Goal: Communication & Community: Participate in discussion

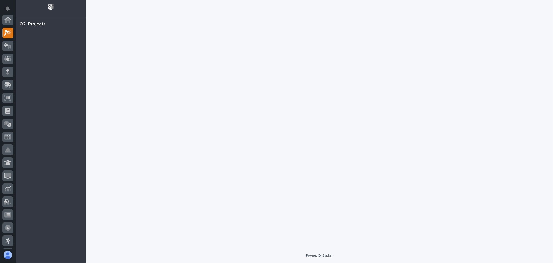
scroll to position [13, 0]
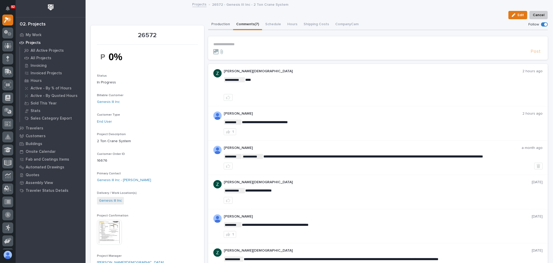
click at [221, 24] on button "Production" at bounding box center [220, 24] width 25 height 11
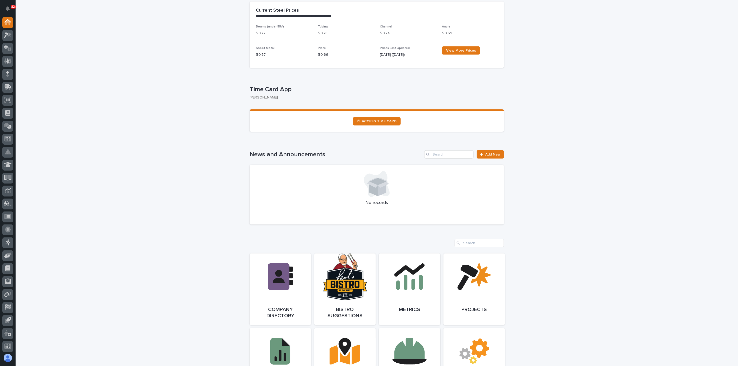
scroll to position [375, 0]
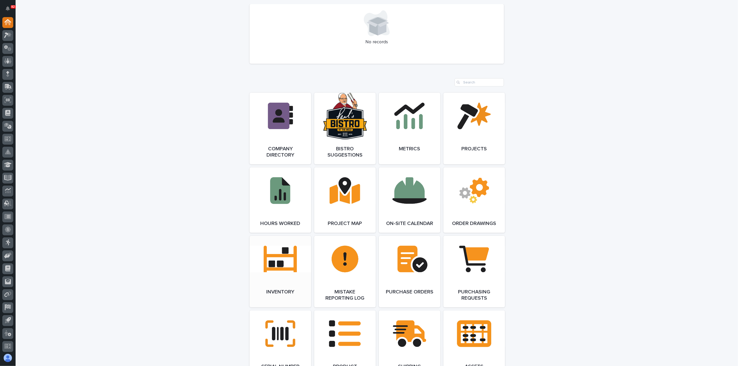
click at [290, 262] on link "Open Link" at bounding box center [280, 272] width 61 height 72
click at [286, 261] on link "Open Link" at bounding box center [280, 272] width 61 height 72
click at [6, 88] on icon at bounding box center [8, 87] width 8 height 6
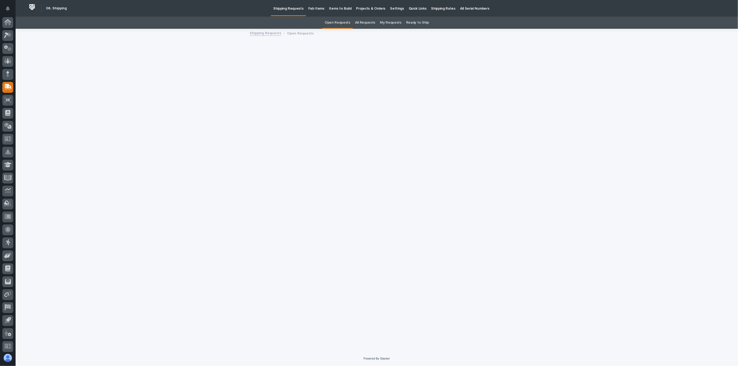
scroll to position [1, 0]
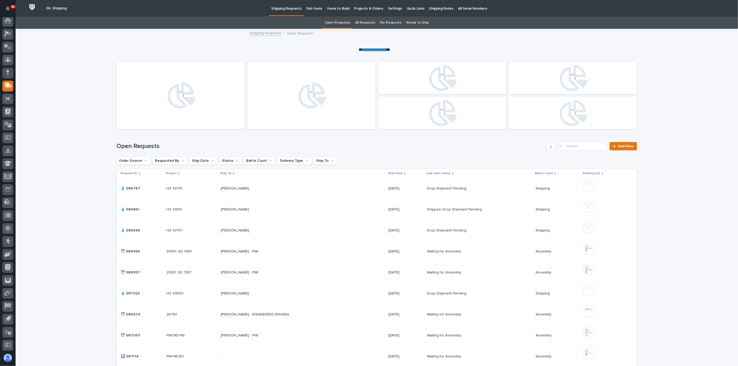
click at [315, 9] on p "Fab Items" at bounding box center [314, 5] width 16 height 11
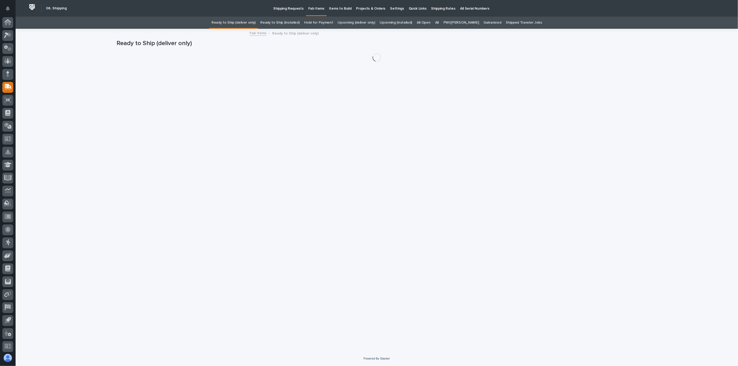
scroll to position [1, 0]
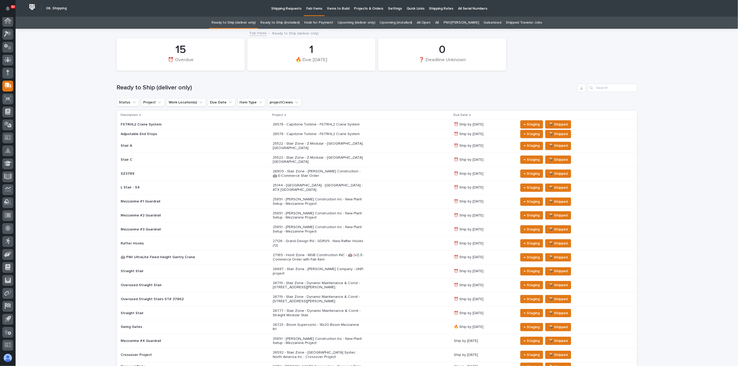
click at [438, 23] on div "All" at bounding box center [437, 23] width 8 height 12
click at [439, 23] on link "All" at bounding box center [437, 23] width 4 height 12
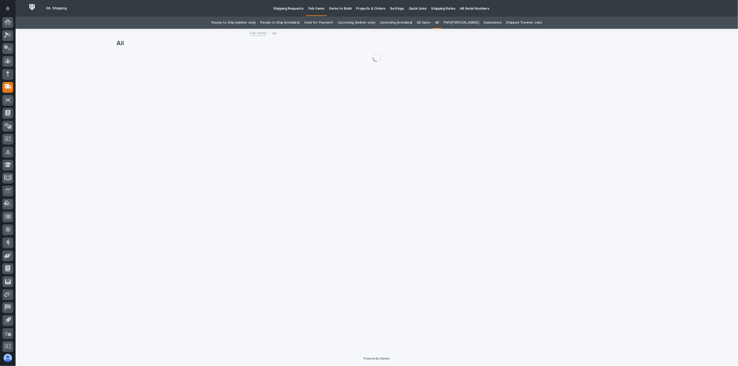
scroll to position [1, 0]
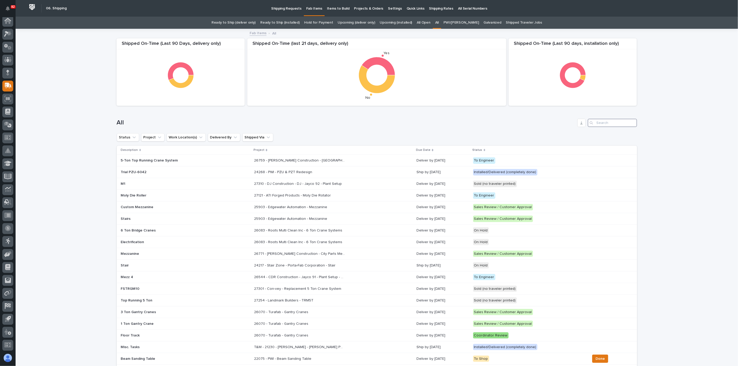
click at [553, 121] on input "Search" at bounding box center [612, 123] width 49 height 8
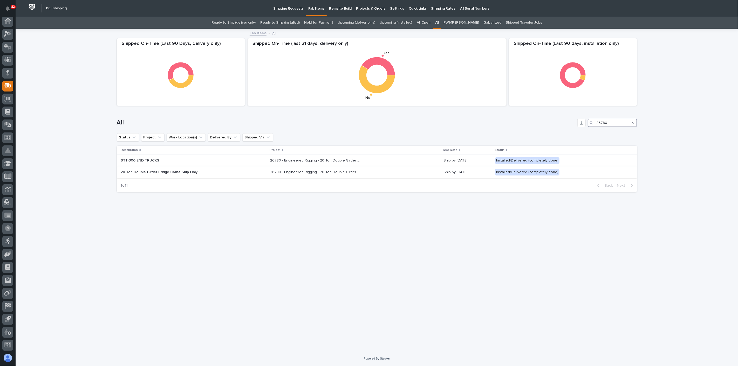
type input "26780"
click at [210, 171] on p "20 Ton Double Girder Bridge Crane Ship Only" at bounding box center [166, 172] width 91 height 4
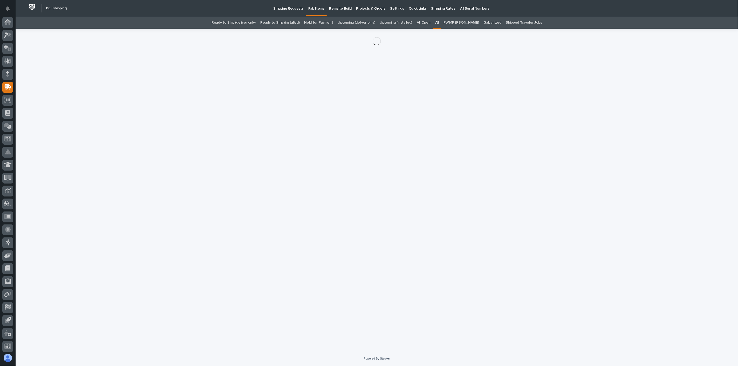
scroll to position [1, 0]
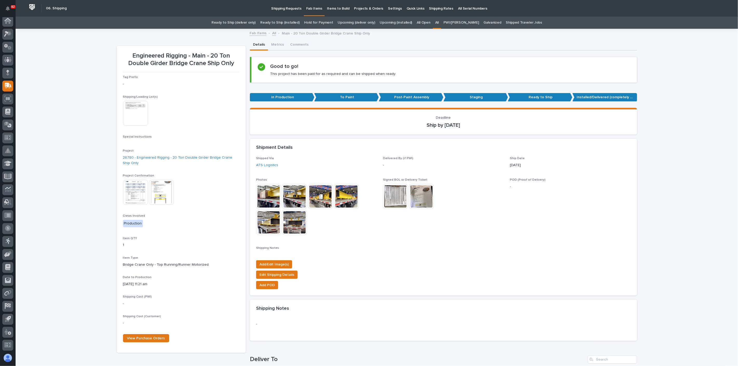
click at [136, 120] on img at bounding box center [135, 113] width 25 height 25
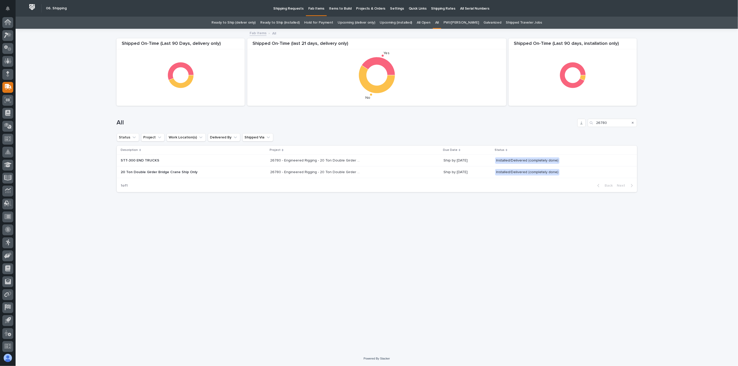
scroll to position [1, 0]
click at [210, 163] on p "STT-300 END TRUCKS" at bounding box center [166, 160] width 91 height 4
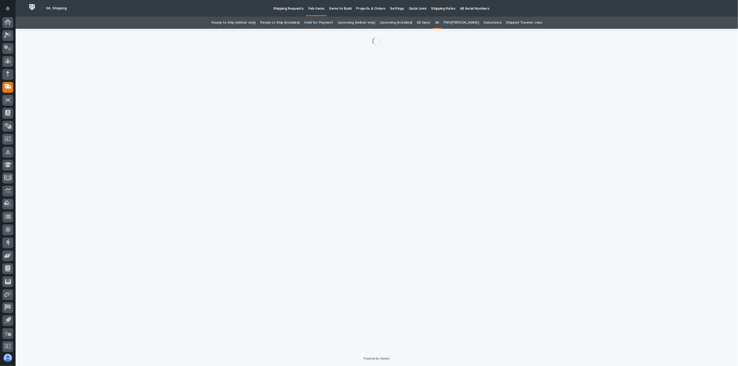
scroll to position [1, 0]
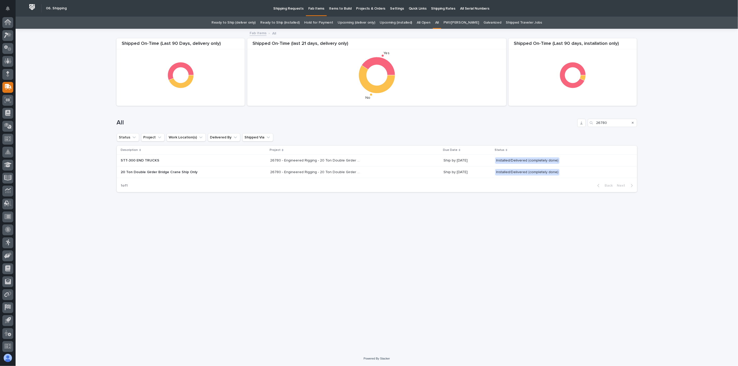
scroll to position [1, 0]
click at [239, 169] on div "20 Ton Double Girder Bridge Crane Ship Only" at bounding box center [193, 172] width 145 height 9
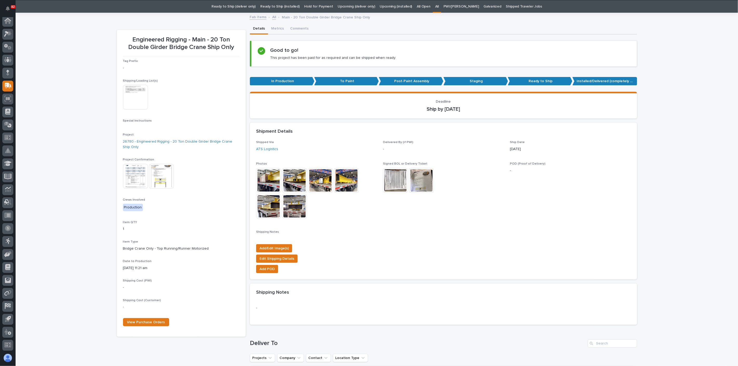
scroll to position [16, 0]
click at [383, 183] on img at bounding box center [395, 180] width 25 height 25
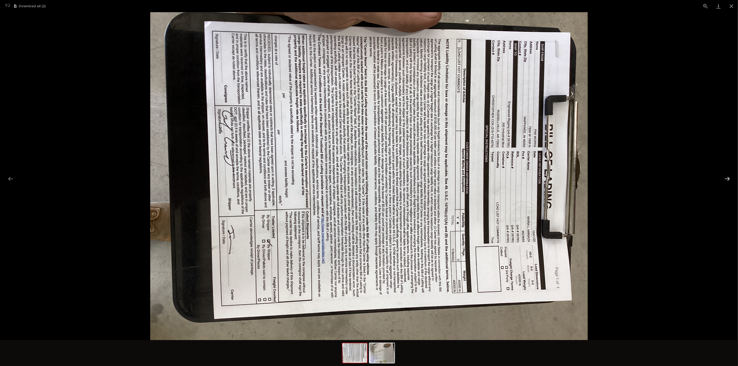
click at [553, 179] on button "Next slide" at bounding box center [727, 179] width 11 height 10
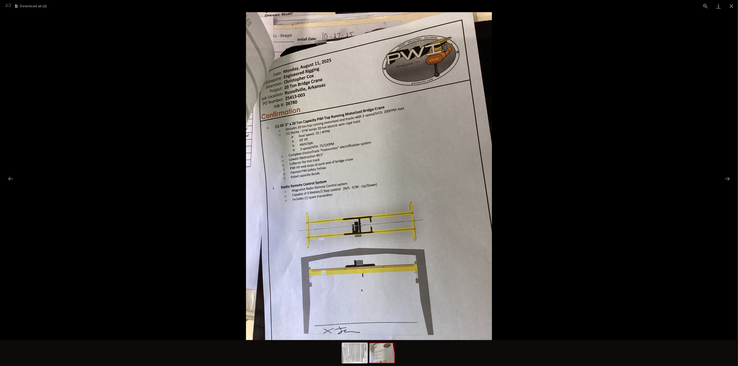
click at [553, 180] on picture at bounding box center [369, 176] width 738 height 328
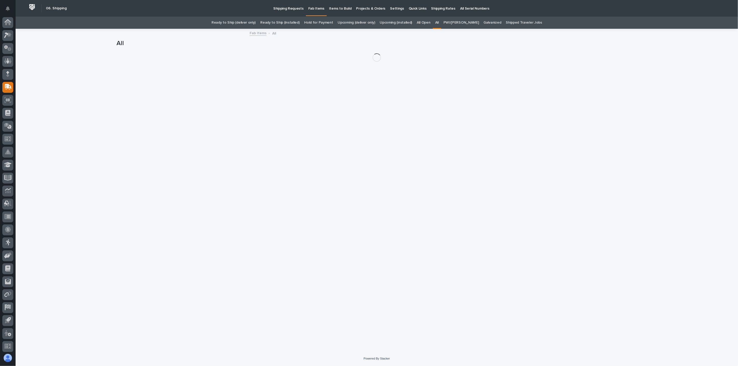
scroll to position [1, 0]
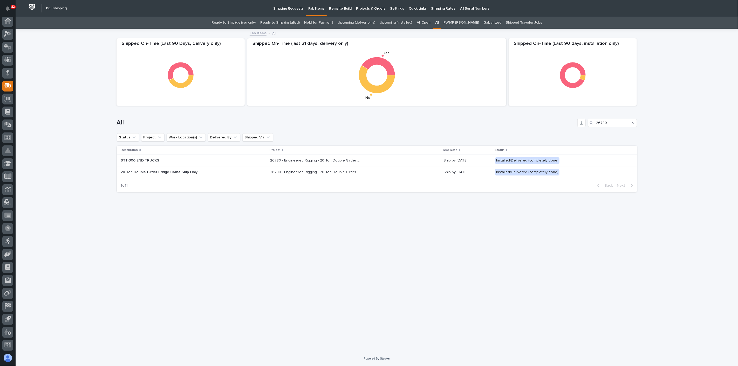
click at [231, 171] on div "20 Ton Double Girder Bridge Crane Ship Only" at bounding box center [193, 172] width 145 height 9
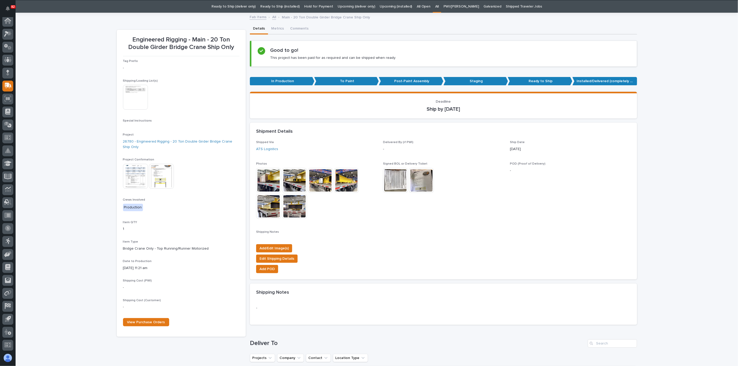
scroll to position [16, 0]
click at [8, 36] on icon at bounding box center [8, 34] width 8 height 6
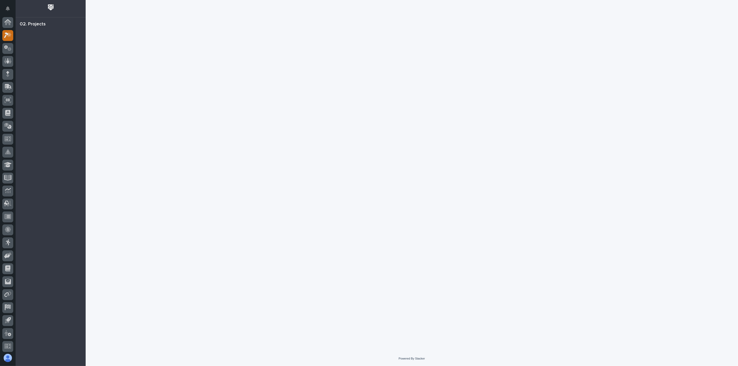
scroll to position [1, 0]
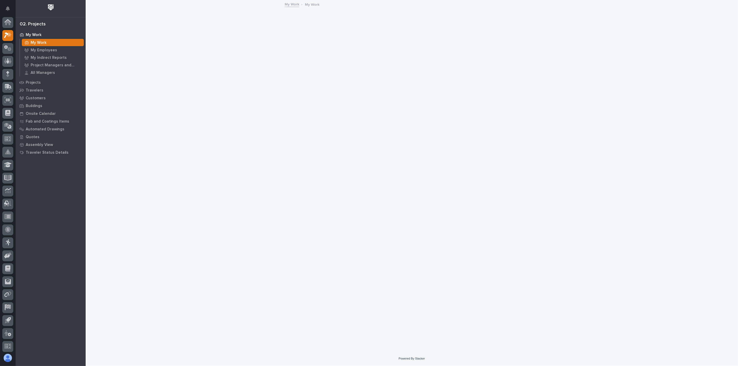
scroll to position [1, 0]
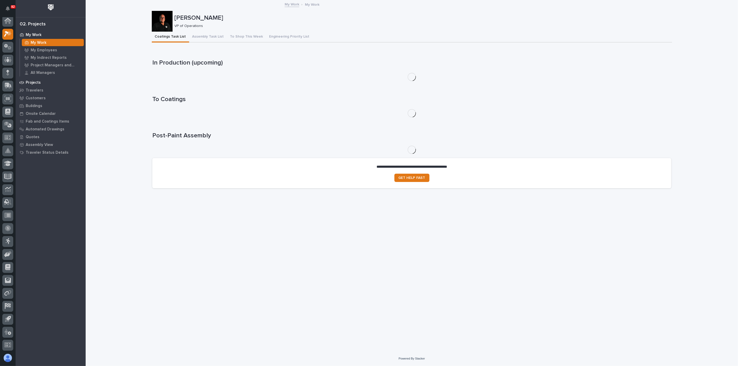
click at [35, 82] on p "Projects" at bounding box center [33, 82] width 15 height 5
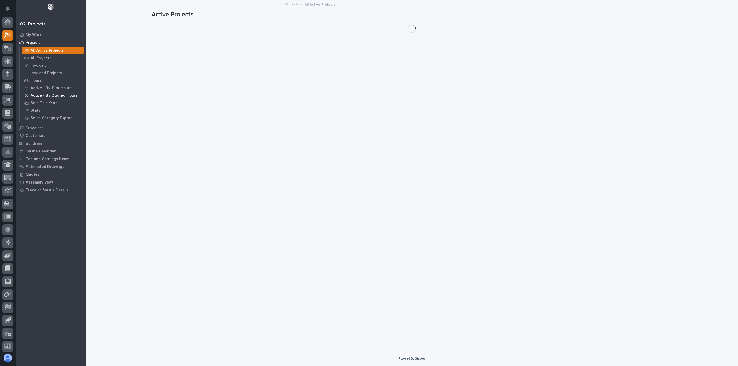
scroll to position [1, 0]
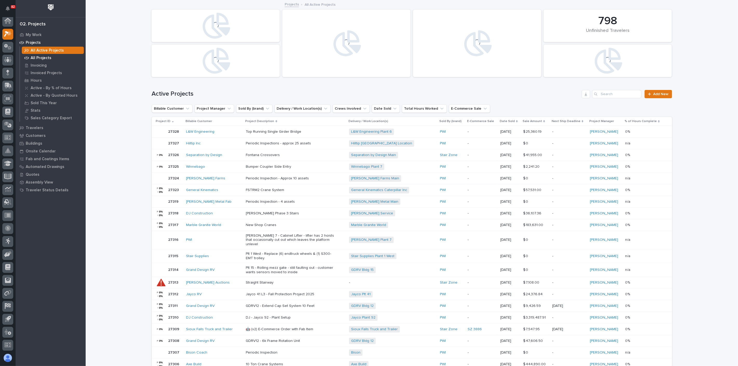
click at [44, 59] on p "All Projects" at bounding box center [41, 58] width 21 height 5
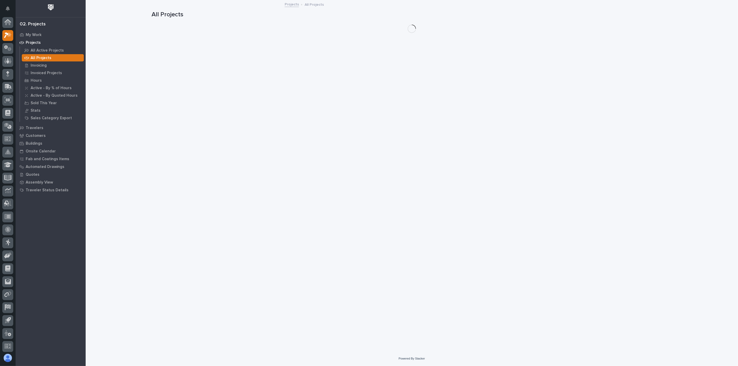
scroll to position [1, 0]
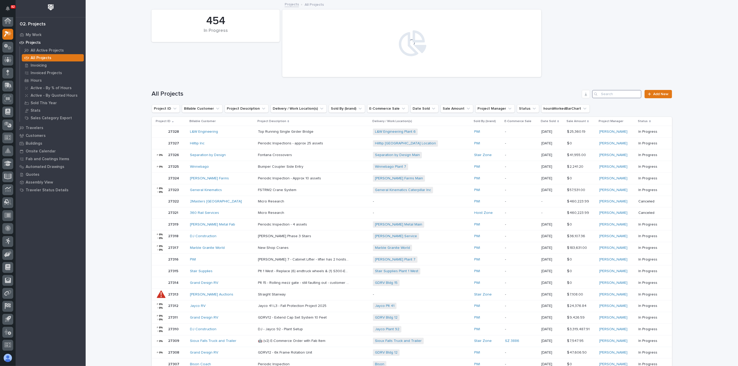
click at [553, 93] on input "Search" at bounding box center [616, 94] width 49 height 8
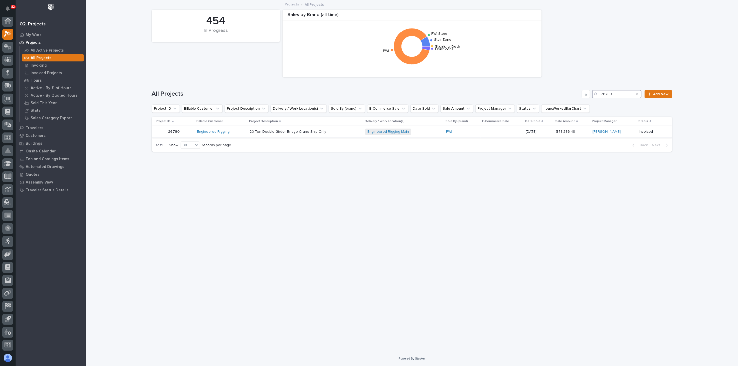
type input "26780"
click at [343, 131] on div "20 Ton Double Girder Bridge Crane Ship Only 20 Ton Double Girder Bridge Crane S…" at bounding box center [306, 132] width 112 height 9
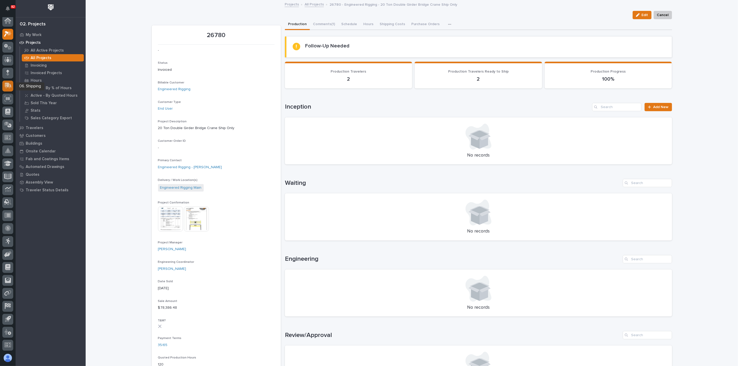
click at [7, 88] on icon at bounding box center [8, 86] width 8 height 6
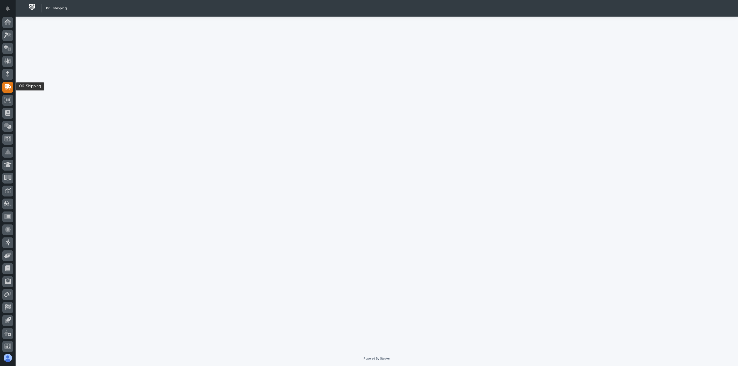
scroll to position [1, 0]
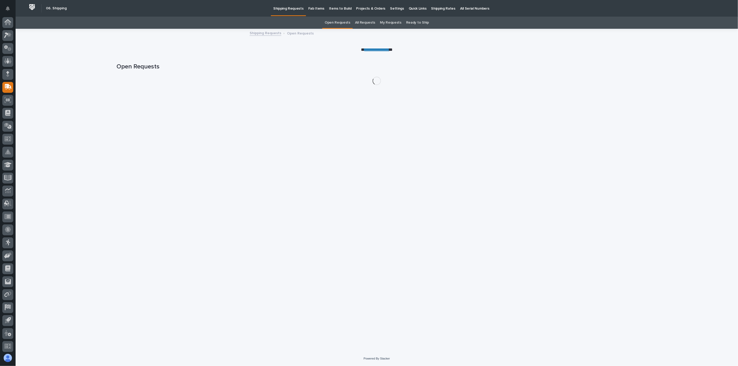
scroll to position [1, 0]
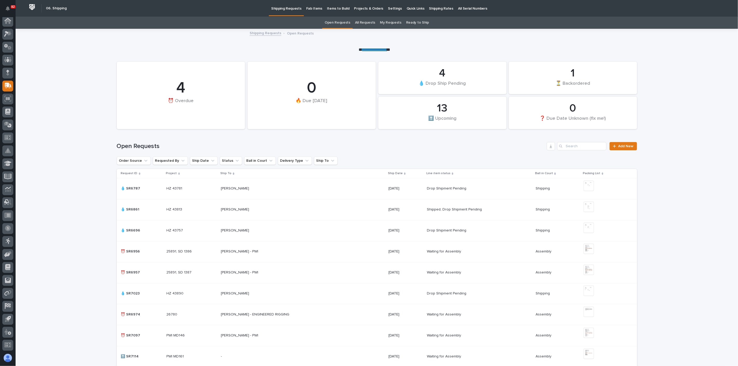
click at [315, 8] on p "Fab Items" at bounding box center [314, 5] width 16 height 11
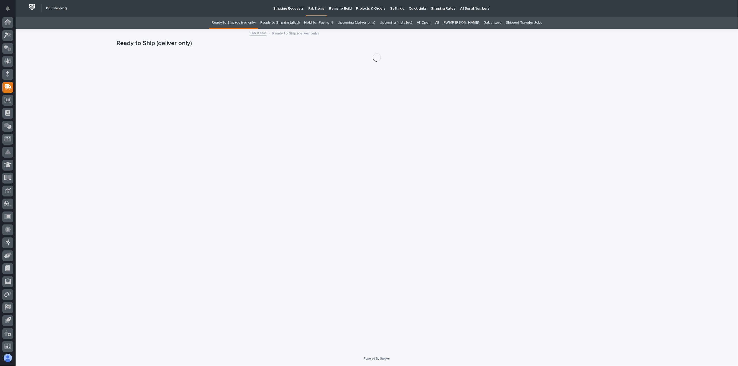
scroll to position [1, 0]
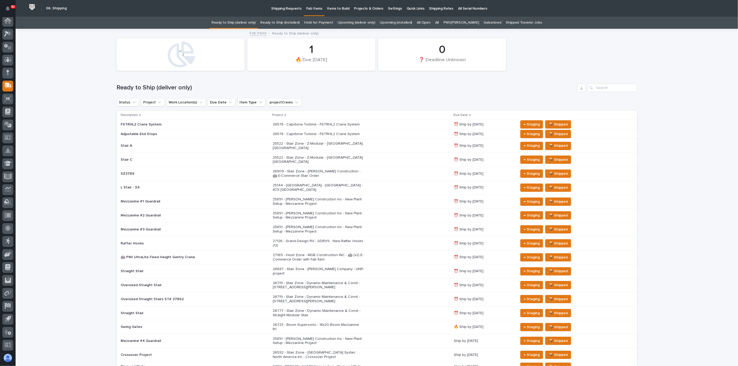
click at [439, 22] on link "All" at bounding box center [437, 23] width 4 height 12
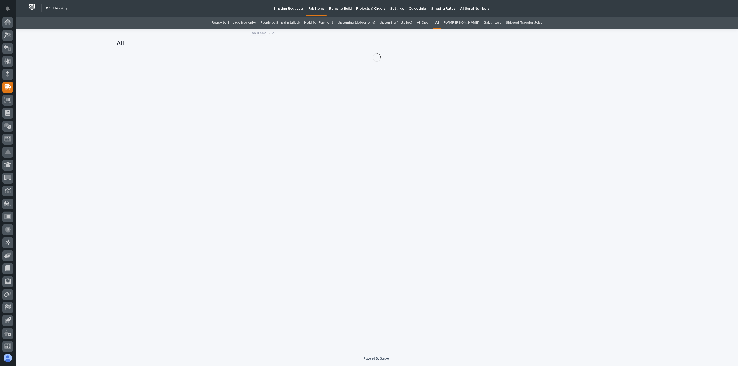
scroll to position [1, 0]
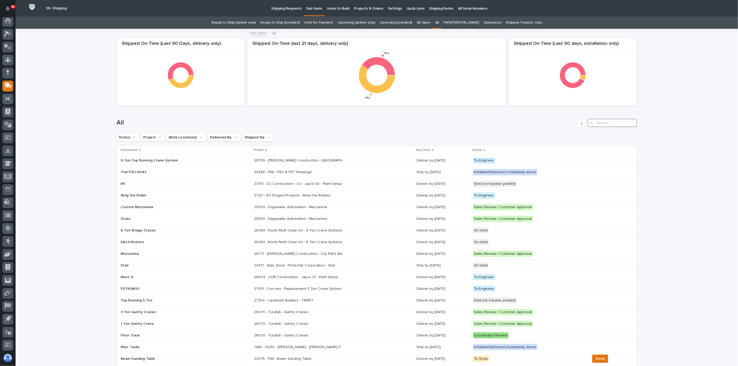
click at [553, 121] on input "Search" at bounding box center [612, 123] width 49 height 8
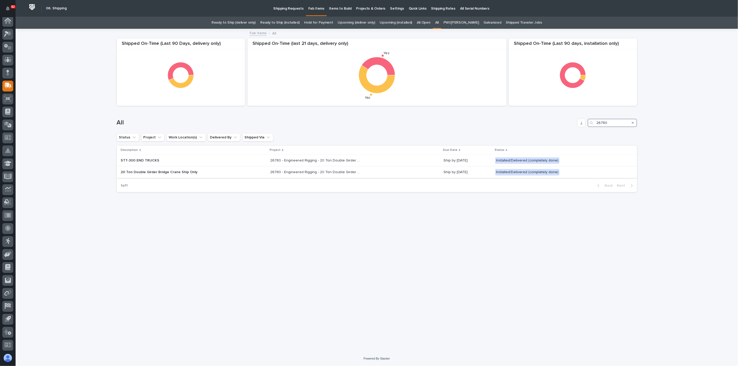
type input "26780"
click at [217, 173] on div "20 Ton Double Girder Bridge Crane Ship Only" at bounding box center [193, 172] width 145 height 9
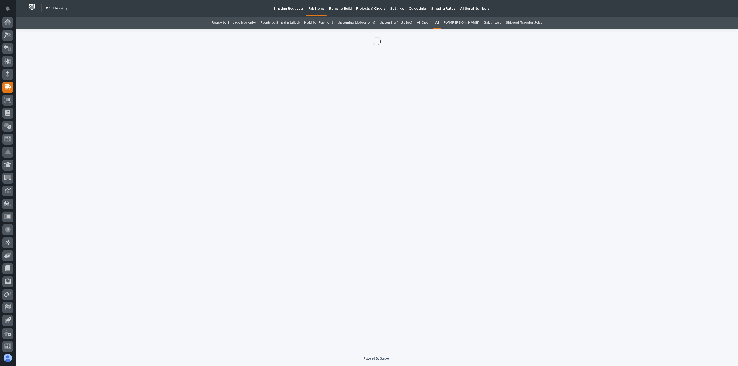
scroll to position [1, 0]
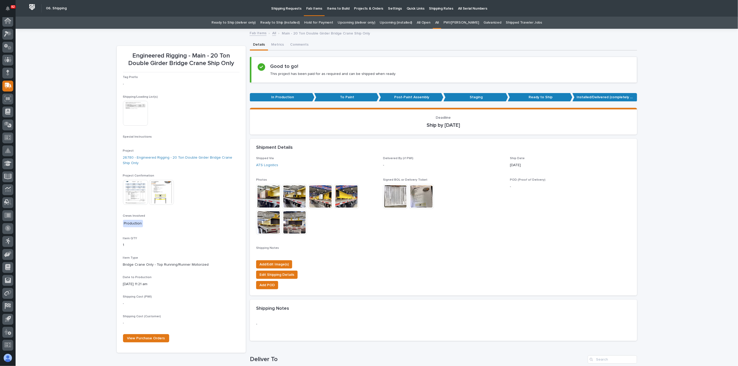
click at [270, 203] on img at bounding box center [268, 196] width 25 height 25
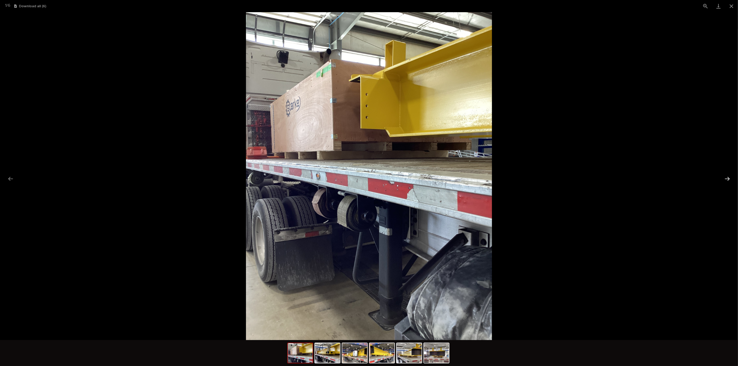
click at [553, 180] on button "Next slide" at bounding box center [727, 179] width 11 height 10
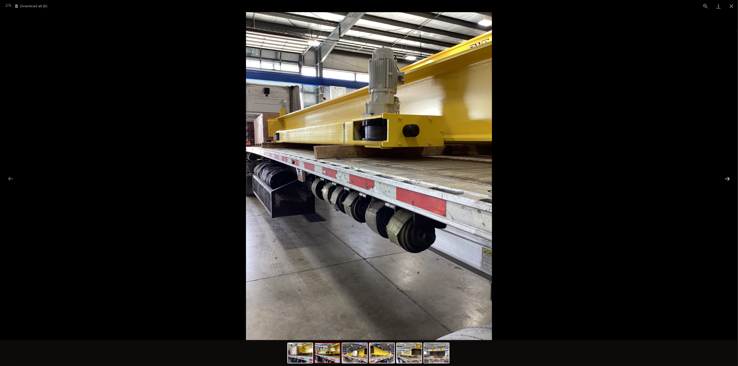
click at [553, 180] on button "Next slide" at bounding box center [727, 179] width 11 height 10
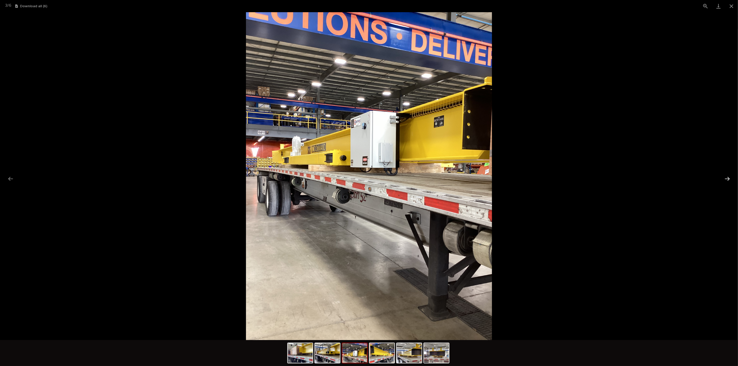
click at [553, 180] on button "Next slide" at bounding box center [727, 179] width 11 height 10
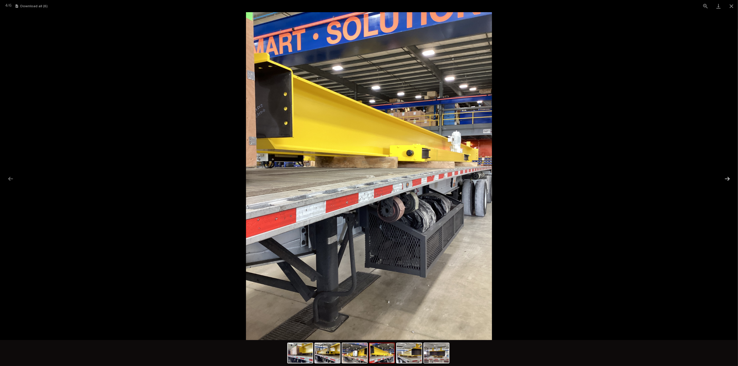
click at [553, 180] on button "Next slide" at bounding box center [727, 179] width 11 height 10
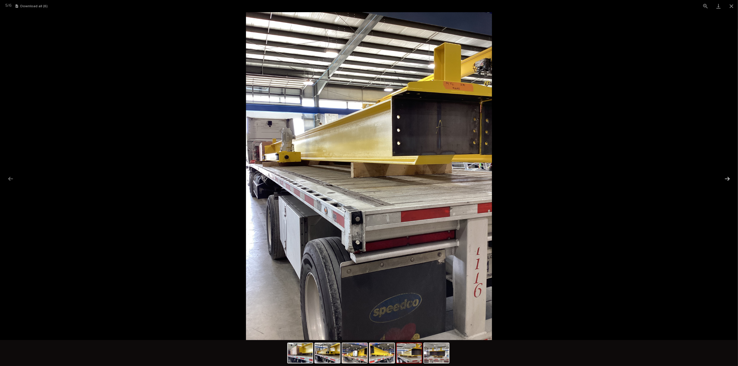
click at [553, 180] on button "Next slide" at bounding box center [727, 179] width 11 height 10
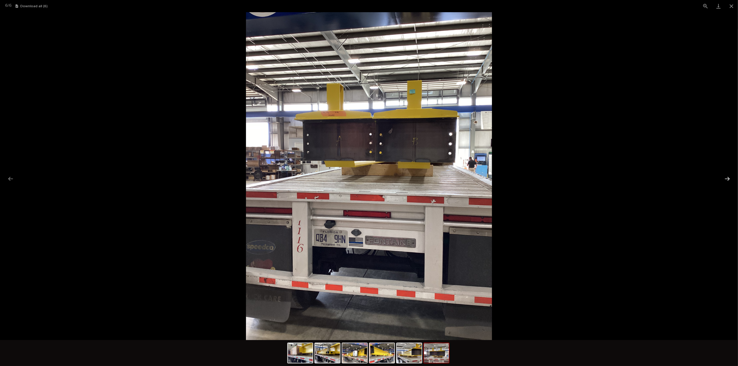
click at [553, 180] on button "Next slide" at bounding box center [727, 179] width 11 height 10
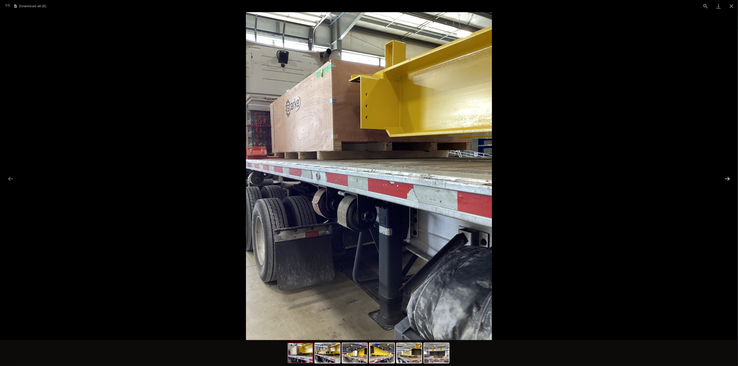
click at [553, 177] on button "Next slide" at bounding box center [727, 179] width 11 height 10
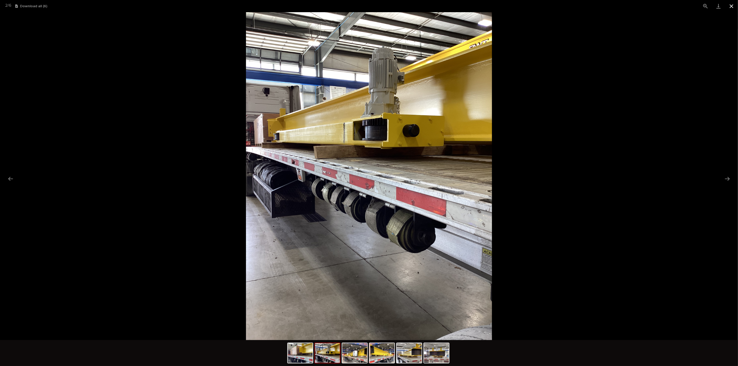
click at [553, 6] on button "Close gallery" at bounding box center [731, 6] width 13 height 12
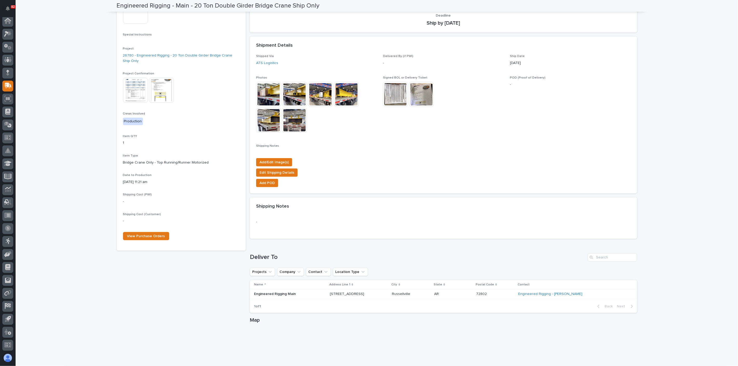
scroll to position [115, 0]
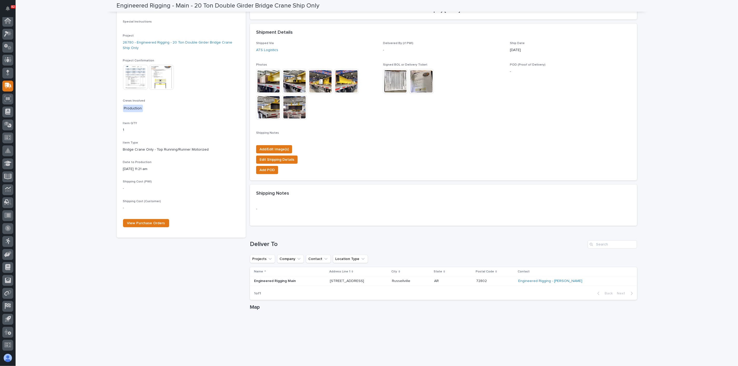
click at [308, 262] on p "Engineered Rigging Main" at bounding box center [290, 281] width 72 height 4
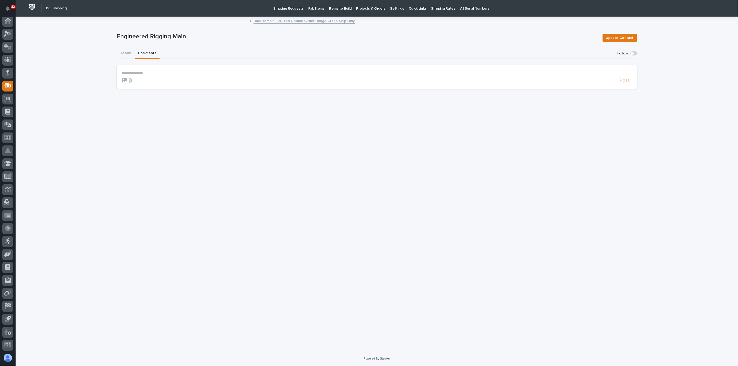
click at [142, 53] on button "Comments" at bounding box center [147, 53] width 25 height 11
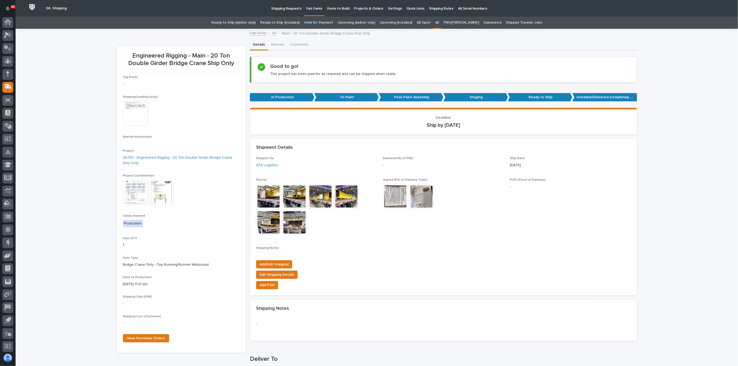
scroll to position [16, 0]
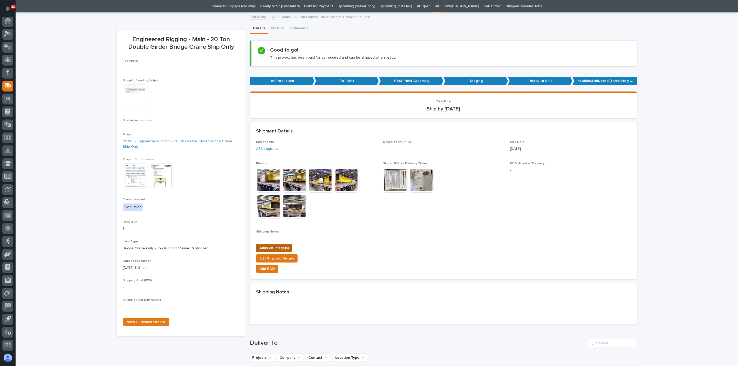
click at [274, 248] on span "Add/Edit Image(s)" at bounding box center [273, 248] width 29 height 6
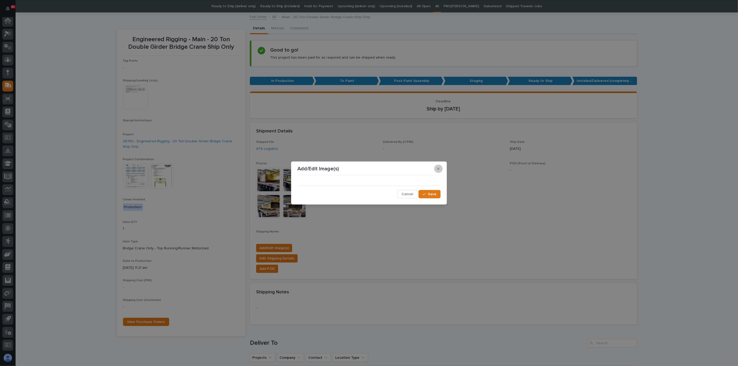
click at [438, 168] on icon "button" at bounding box center [438, 169] width 2 height 2
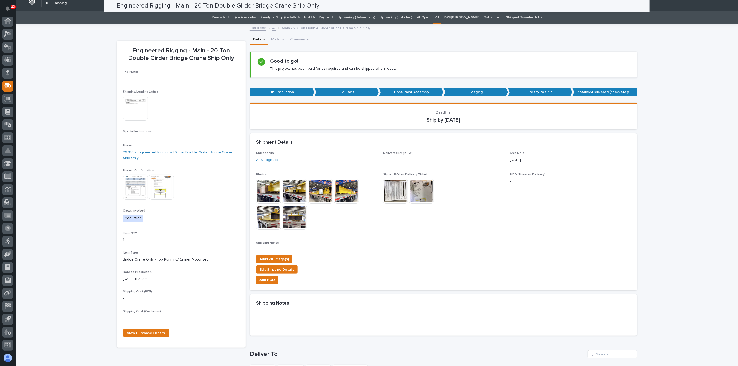
scroll to position [0, 0]
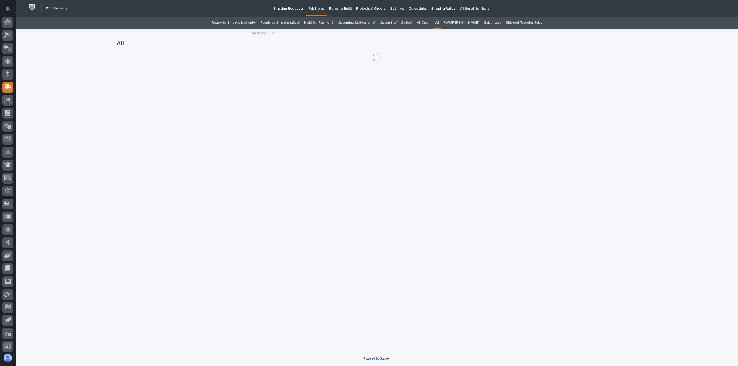
scroll to position [1, 0]
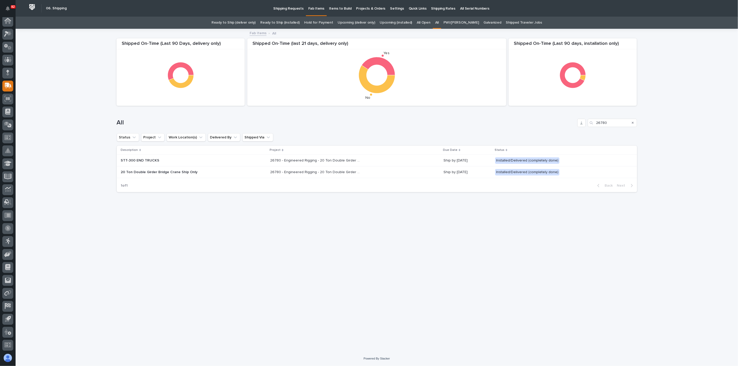
click at [198, 162] on p "STT-300 END TRUCKS" at bounding box center [166, 160] width 91 height 4
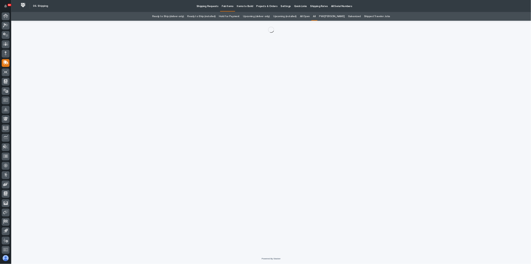
scroll to position [1, 0]
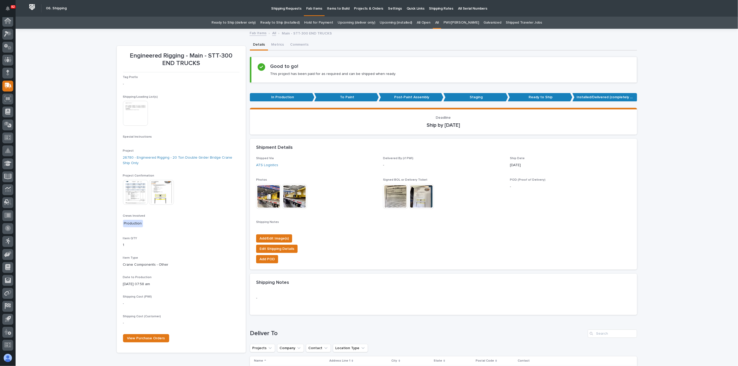
click at [262, 200] on img at bounding box center [268, 196] width 25 height 25
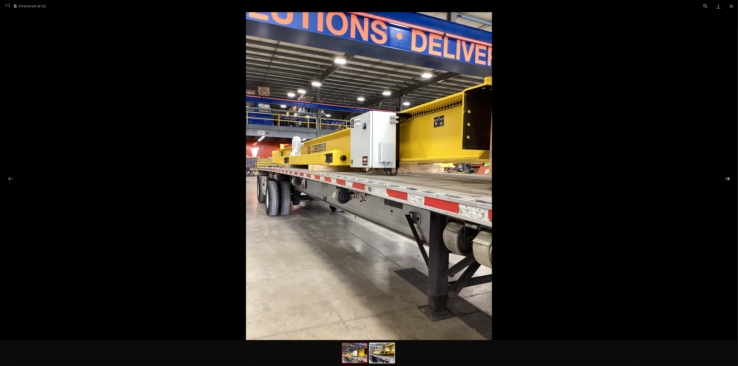
click at [553, 180] on button "Next slide" at bounding box center [727, 179] width 11 height 10
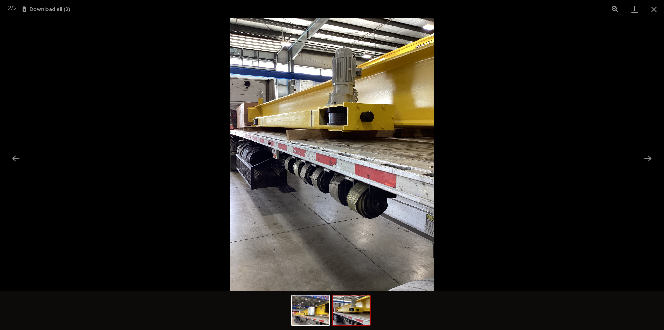
scroll to position [0, 0]
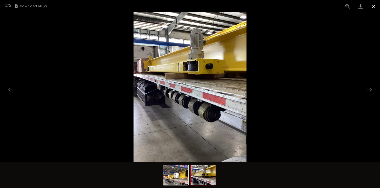
click at [373, 8] on button "Close gallery" at bounding box center [373, 6] width 13 height 12
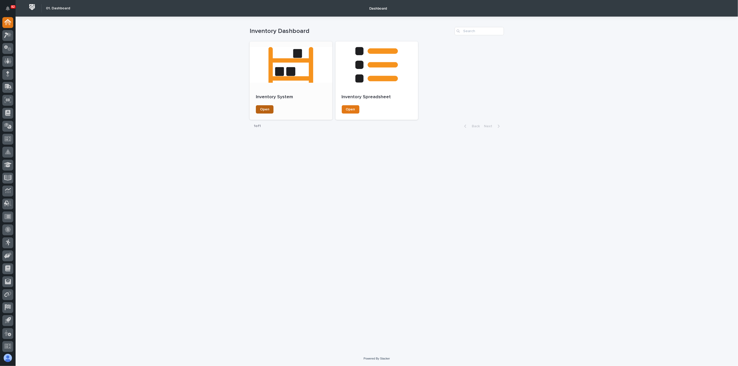
click at [269, 109] on link "Open" at bounding box center [265, 109] width 18 height 8
click at [351, 106] on link "Open" at bounding box center [351, 109] width 18 height 8
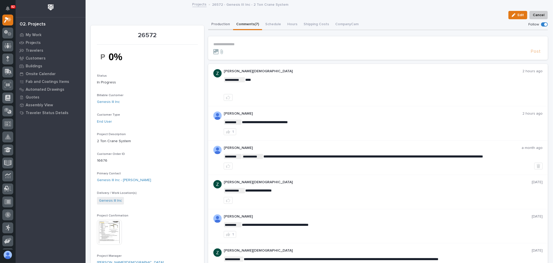
click at [216, 23] on button "Production" at bounding box center [220, 24] width 25 height 11
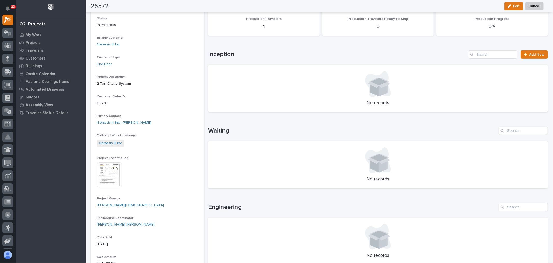
scroll to position [58, 0]
click at [118, 174] on img at bounding box center [109, 174] width 25 height 25
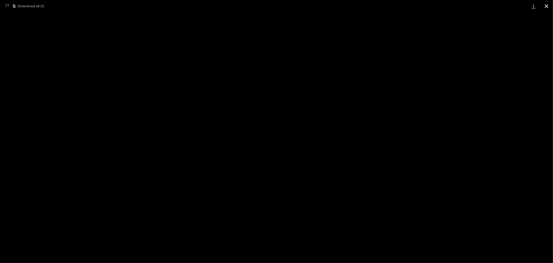
click at [548, 4] on button "Close gallery" at bounding box center [546, 6] width 13 height 12
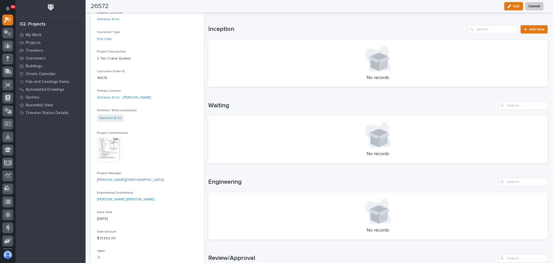
scroll to position [173, 0]
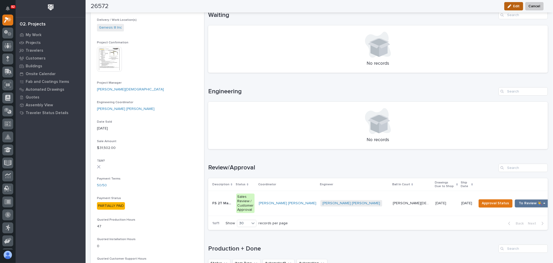
click at [513, 6] on div "button" at bounding box center [511, 6] width 6 height 4
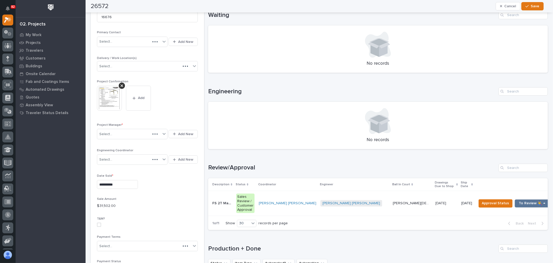
scroll to position [217, 0]
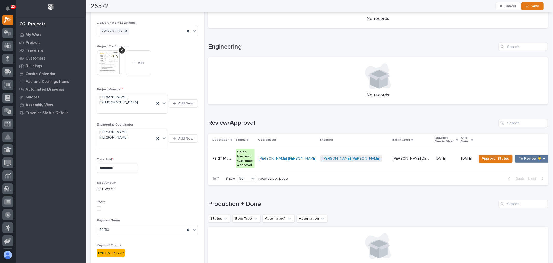
click at [462, 156] on p "11/01/2025" at bounding box center [467, 158] width 11 height 4
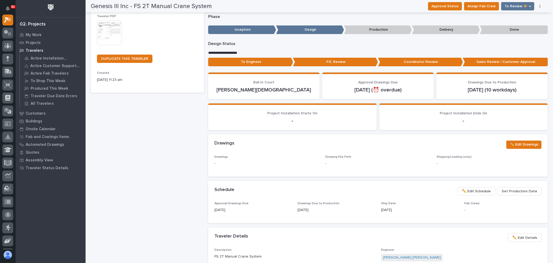
scroll to position [115, 0]
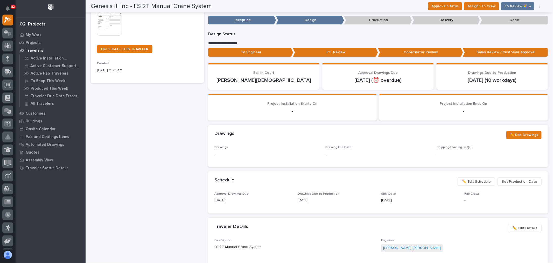
click at [477, 183] on span "✏️ Edit Schedule" at bounding box center [476, 181] width 29 height 6
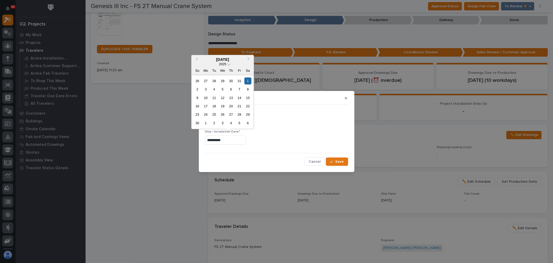
click at [227, 139] on input "**********" at bounding box center [225, 139] width 41 height 9
click at [206, 89] on div "3" at bounding box center [205, 89] width 7 height 7
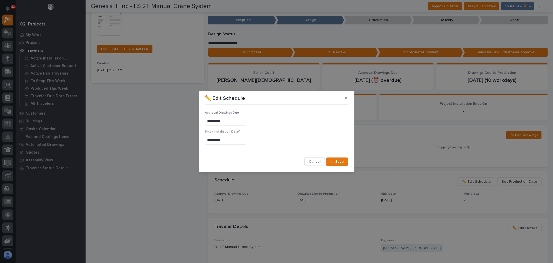
type input "**********"
click at [342, 163] on span "Save" at bounding box center [340, 161] width 9 height 5
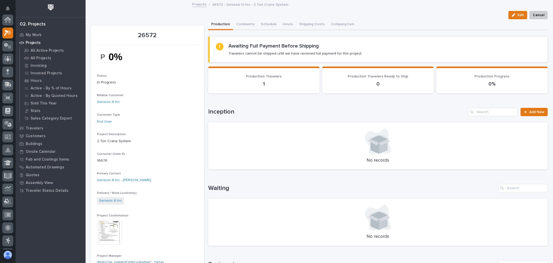
scroll to position [14, 0]
click at [247, 24] on button "Comments (7)" at bounding box center [247, 24] width 29 height 11
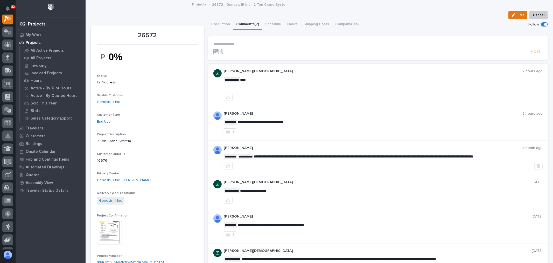
scroll to position [13, 0]
click at [237, 43] on p "**********" at bounding box center [377, 44] width 329 height 4
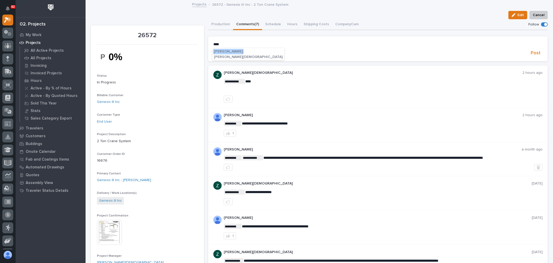
click at [229, 56] on span "Zach Gay" at bounding box center [248, 57] width 69 height 4
click at [239, 42] on p "﻿ * ******** ﻿ ﻿" at bounding box center [377, 44] width 329 height 5
click at [252, 52] on button "Adam Yutzy" at bounding box center [246, 51] width 31 height 5
click at [263, 45] on p "**********" at bounding box center [377, 44] width 329 height 5
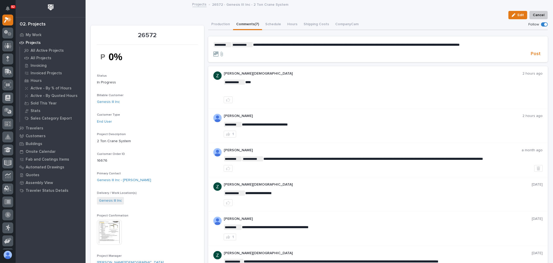
click at [310, 44] on span "**********" at bounding box center [356, 45] width 207 height 4
click at [254, 44] on span "**********" at bounding box center [361, 45] width 216 height 4
click at [253, 43] on span "**********" at bounding box center [361, 45] width 216 height 4
click at [266, 59] on button "Caleb Kaufman" at bounding box center [268, 56] width 31 height 5
click at [278, 44] on span "**********" at bounding box center [266, 44] width 26 height 5
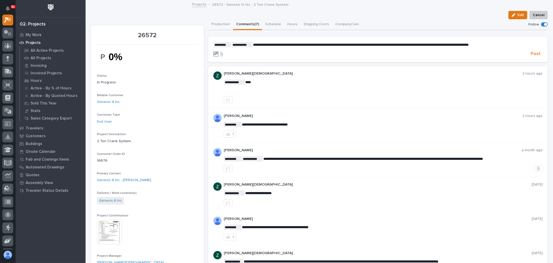
click at [253, 43] on span "**********" at bounding box center [361, 45] width 216 height 4
click at [266, 63] on span "Caleb Oetjen" at bounding box center [268, 63] width 29 height 4
click at [279, 43] on span "**********" at bounding box center [386, 45] width 215 height 4
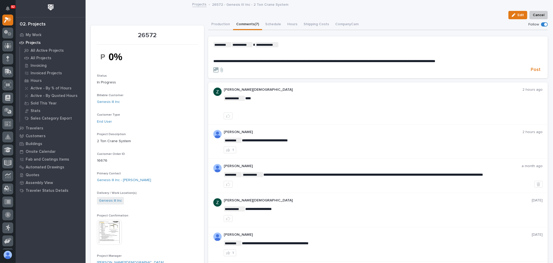
click at [314, 59] on span "**********" at bounding box center [324, 61] width 222 height 4
click at [535, 69] on span "Post" at bounding box center [536, 70] width 10 height 6
